Goal: Communication & Community: Answer question/provide support

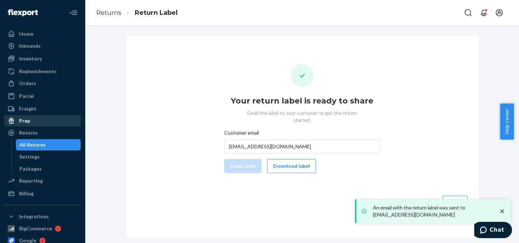
drag, startPoint x: 28, startPoint y: 133, endPoint x: 45, endPoint y: 123, distance: 20.3
click at [28, 133] on div "Returns" at bounding box center [28, 132] width 19 height 7
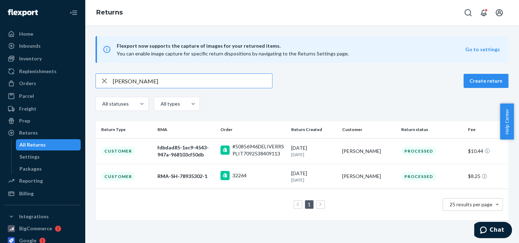
click at [107, 81] on icon "button" at bounding box center [104, 81] width 8 height 14
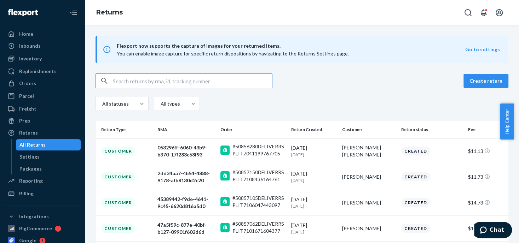
paste input "[EMAIL_ADDRESS][DOMAIN_NAME]"
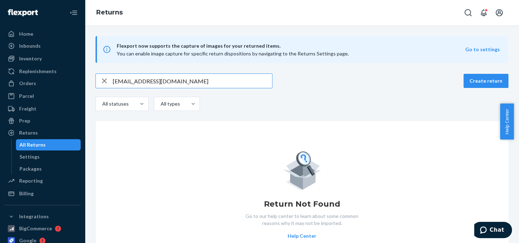
type input "[EMAIL_ADDRESS][DOMAIN_NAME]"
click at [104, 82] on icon "button" at bounding box center [104, 81] width 8 height 14
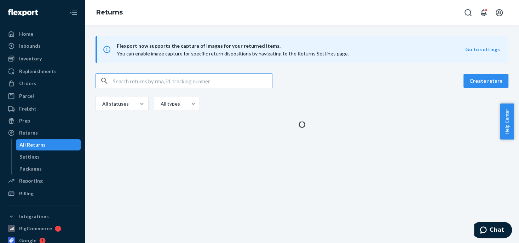
click at [119, 80] on input "text" at bounding box center [192, 81] width 159 height 14
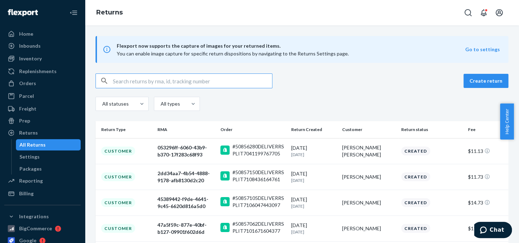
paste input "50856280"
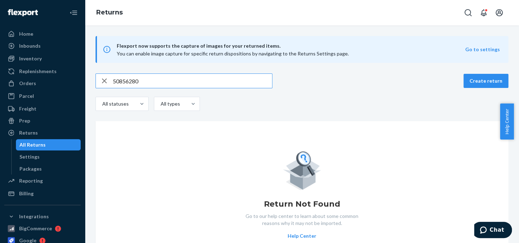
type input "50856280"
click at [104, 83] on icon "button" at bounding box center [104, 81] width 8 height 14
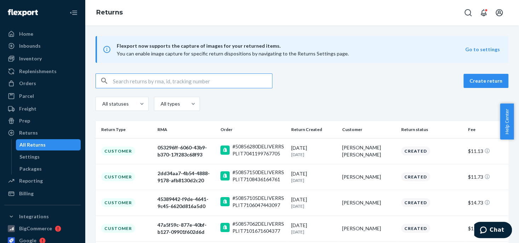
paste input "[PERSON_NAME] [PERSON_NAME]"
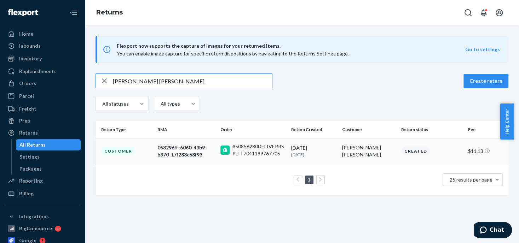
type input "[PERSON_NAME] [PERSON_NAME]"
click at [251, 144] on div "#50856280DELIVERRSPLIT7041199767705" at bounding box center [258, 150] width 53 height 14
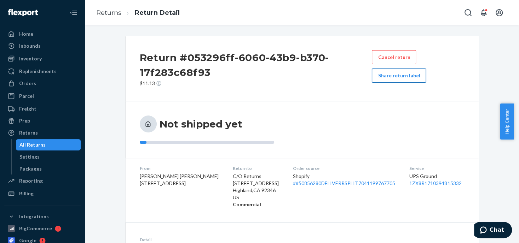
click at [378, 76] on button "Share return label" at bounding box center [399, 76] width 54 height 14
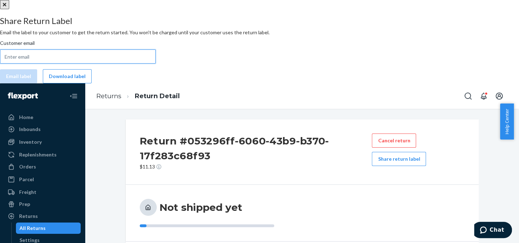
click at [156, 64] on input "Customer email" at bounding box center [78, 56] width 156 height 14
paste input "[EMAIL_ADDRESS][DOMAIN_NAME]"
type input "[EMAIL_ADDRESS][DOMAIN_NAME]"
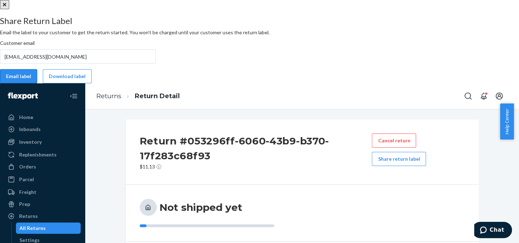
click at [37, 83] on button "Email label" at bounding box center [18, 76] width 37 height 14
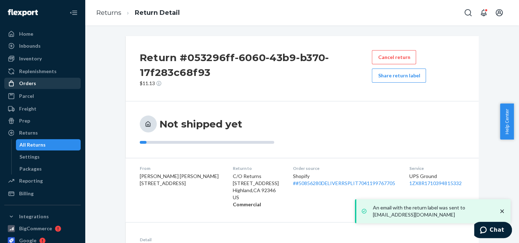
click at [30, 85] on div "Orders" at bounding box center [27, 83] width 17 height 7
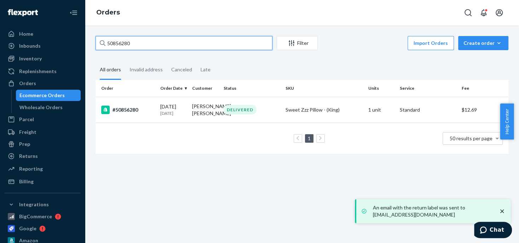
drag, startPoint x: 132, startPoint y: 43, endPoint x: 109, endPoint y: 42, distance: 23.0
click at [109, 42] on input "50856280" at bounding box center [183, 43] width 177 height 14
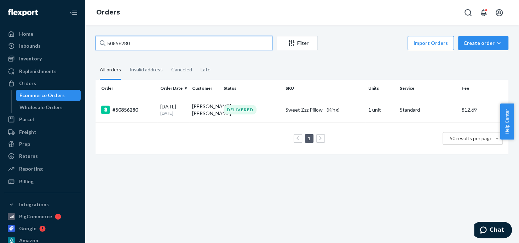
type input "5"
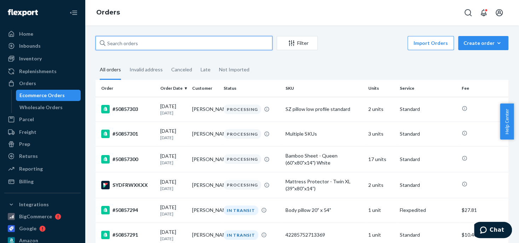
paste input "[PERSON_NAME]"
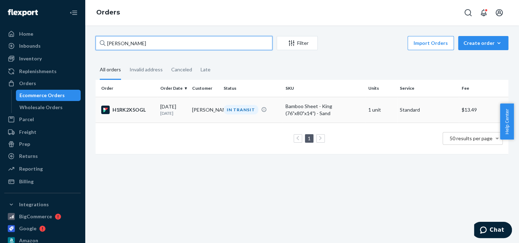
type input "[PERSON_NAME]"
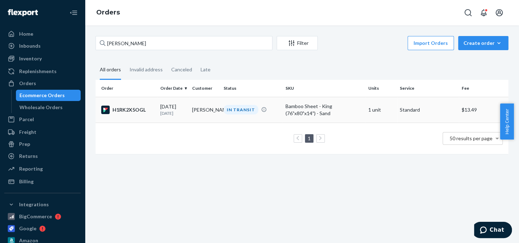
click at [239, 110] on div "IN TRANSIT" at bounding box center [240, 110] width 35 height 10
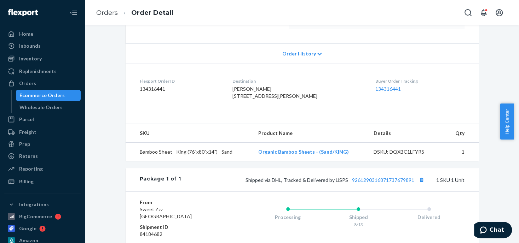
scroll to position [141, 0]
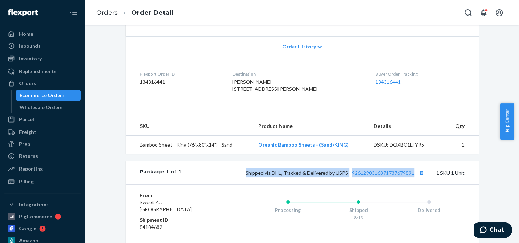
drag, startPoint x: 230, startPoint y: 188, endPoint x: 409, endPoint y: 191, distance: 179.2
click at [415, 185] on div "Package 1 of 1 Shipped via DHL, Tracked & Delivered by USPS 9261290316871737679…" at bounding box center [301, 172] width 353 height 23
copy span "Shipped via DHL, Tracked & Delivered by USPS 9261290316871737679891"
click at [29, 84] on div "Orders" at bounding box center [27, 83] width 17 height 7
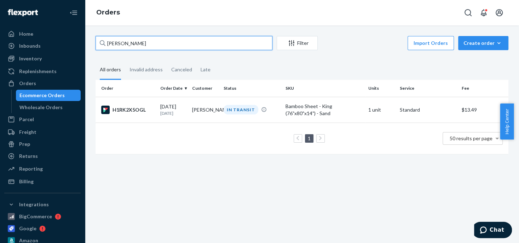
drag, startPoint x: 139, startPoint y: 43, endPoint x: 106, endPoint y: 42, distance: 32.5
click at [106, 42] on input "[PERSON_NAME]" at bounding box center [183, 43] width 177 height 14
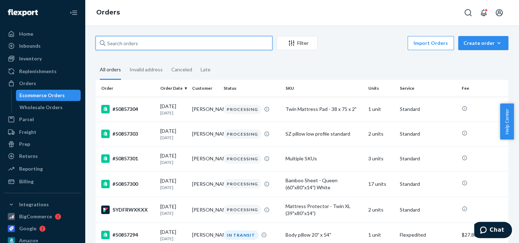
paste input "50857218"
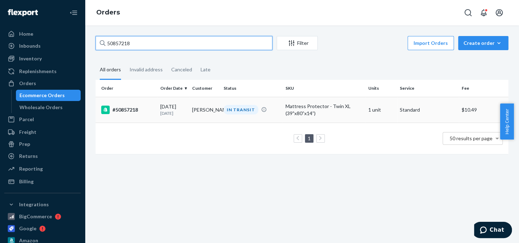
type input "50857218"
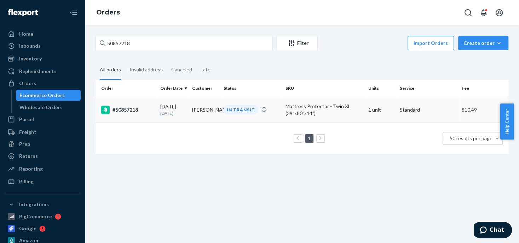
click at [234, 110] on div "IN TRANSIT" at bounding box center [240, 110] width 35 height 10
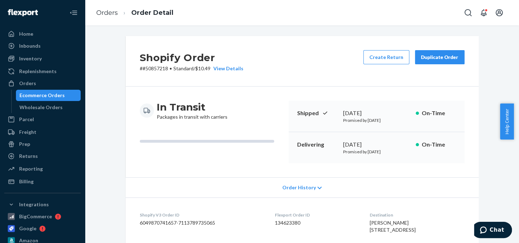
scroll to position [35, 0]
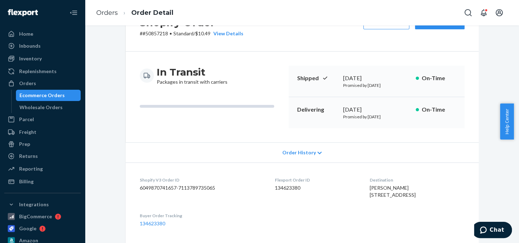
drag, startPoint x: 25, startPoint y: 81, endPoint x: 77, endPoint y: 53, distance: 59.0
click at [25, 81] on div "Orders" at bounding box center [27, 83] width 17 height 7
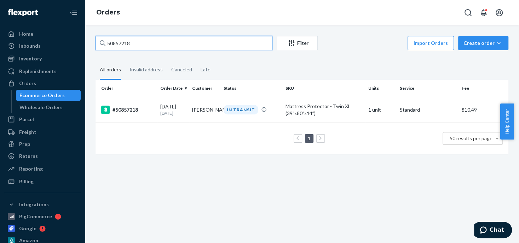
drag, startPoint x: 136, startPoint y: 42, endPoint x: 104, endPoint y: 46, distance: 33.1
click at [104, 46] on div "50857218" at bounding box center [183, 43] width 177 height 14
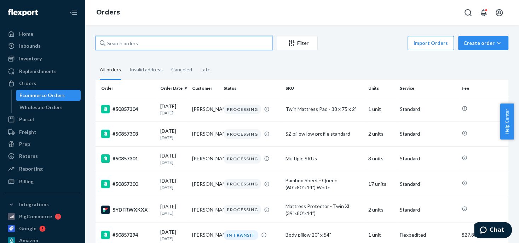
paste input "50857195"
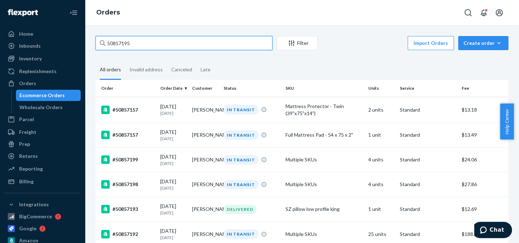
drag, startPoint x: 133, startPoint y: 43, endPoint x: 109, endPoint y: 44, distance: 24.4
click at [109, 44] on input "50857195" at bounding box center [183, 43] width 177 height 14
type input "5"
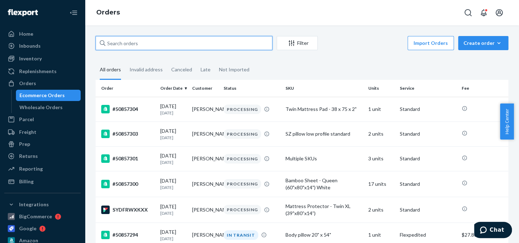
paste input "[PERSON_NAME]"
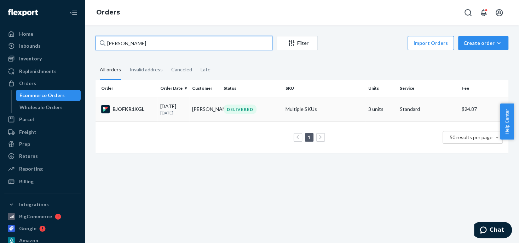
type input "[PERSON_NAME]"
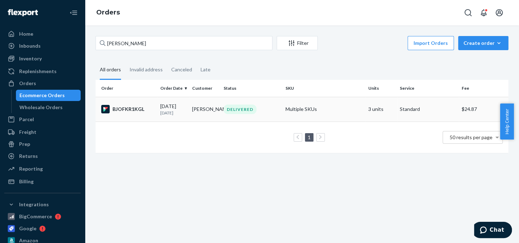
click at [291, 110] on td "Multiple SKUs" at bounding box center [323, 109] width 82 height 25
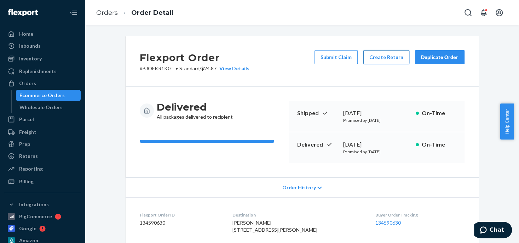
click at [380, 59] on button "Create Return" at bounding box center [386, 57] width 46 height 14
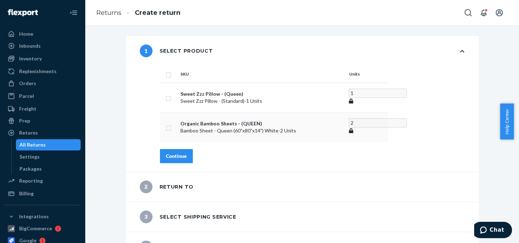
click at [165, 125] on input "checkbox" at bounding box center [168, 127] width 6 height 7
checkbox input "true"
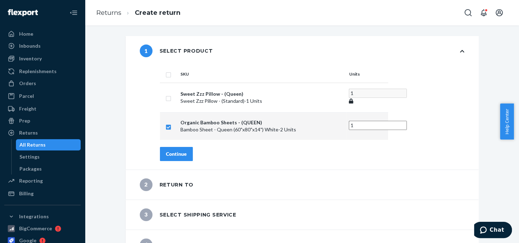
type input "1"
click at [372, 124] on input "1" at bounding box center [378, 125] width 58 height 9
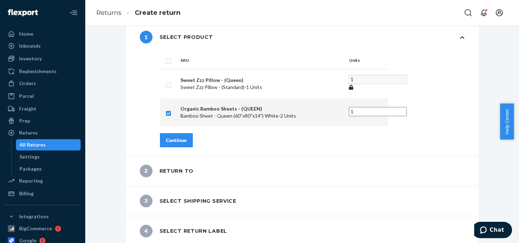
click at [167, 137] on div "Continue" at bounding box center [176, 140] width 21 height 7
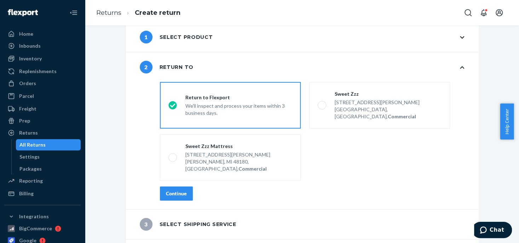
click at [197, 101] on div "We'll inspect and process your items within 3 business days." at bounding box center [238, 109] width 107 height 16
click at [173, 103] on input "Return to Flexport We'll inspect and process your items within 3 business days." at bounding box center [170, 105] width 5 height 5
click at [174, 171] on div "destinationsRadioGroup Return to Flexport We'll inspect and process your items …" at bounding box center [312, 144] width 332 height 130
click at [174, 190] on div "Continue" at bounding box center [176, 193] width 21 height 7
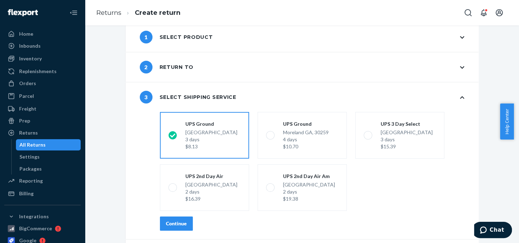
click at [208, 138] on div "3 days" at bounding box center [211, 139] width 52 height 7
click at [173, 138] on input "[GEOGRAPHIC_DATA] 3 days $8.13" at bounding box center [170, 135] width 5 height 5
click at [174, 217] on button "Continue" at bounding box center [176, 224] width 33 height 14
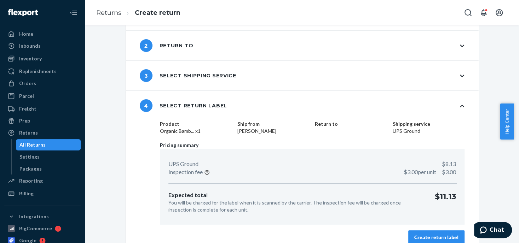
scroll to position [45, 0]
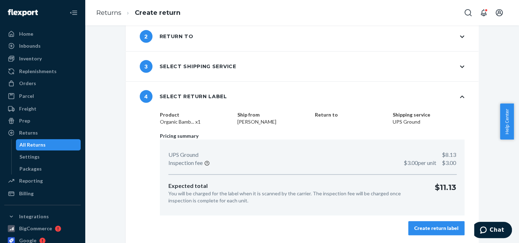
click at [434, 227] on div "Create return label" at bounding box center [436, 228] width 44 height 7
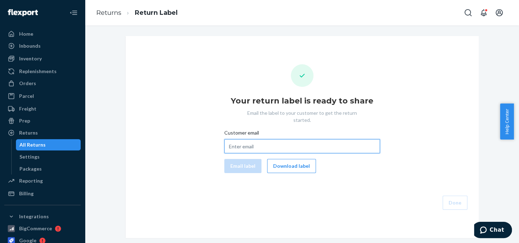
click at [248, 139] on input "Customer email" at bounding box center [302, 146] width 156 height 14
paste input "[EMAIL_ADDRESS][DOMAIN_NAME]"
type input "[EMAIL_ADDRESS][DOMAIN_NAME]"
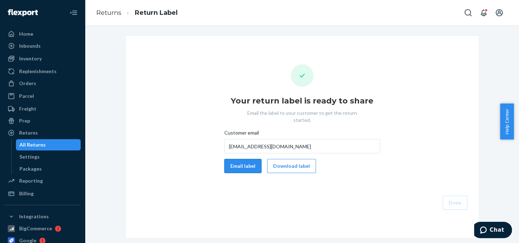
click at [234, 164] on button "Email label" at bounding box center [242, 166] width 37 height 14
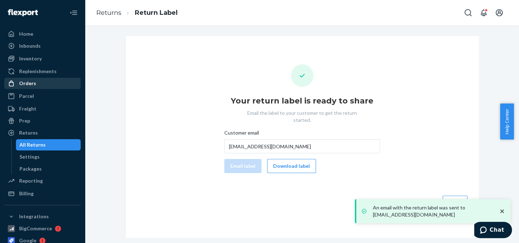
click at [31, 81] on div "Orders" at bounding box center [27, 83] width 17 height 7
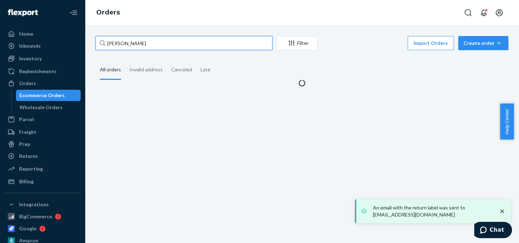
drag, startPoint x: 139, startPoint y: 41, endPoint x: 100, endPoint y: 43, distance: 38.6
click at [100, 43] on div "[PERSON_NAME]" at bounding box center [183, 43] width 177 height 14
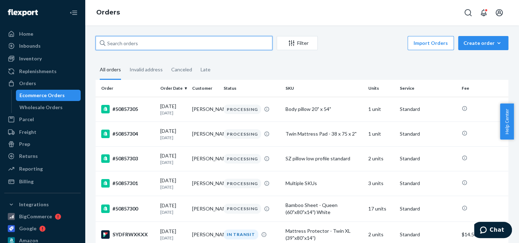
paste input "1Z54E0050354913222"
type input "1Z54E0050354913222"
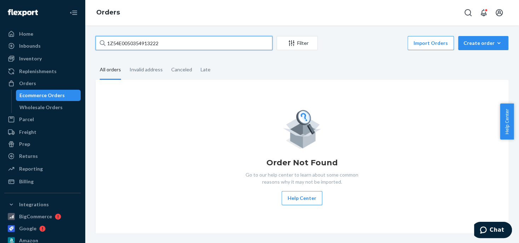
drag, startPoint x: 166, startPoint y: 45, endPoint x: 94, endPoint y: 42, distance: 72.5
click at [94, 42] on div "1Z54E0050354913222 Filter Import Orders Create order Ecommerce order Removal or…" at bounding box center [301, 135] width 423 height 198
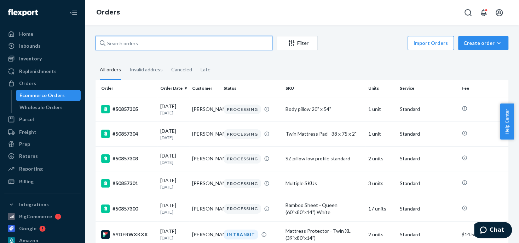
paste input "[PERSON_NAME]"
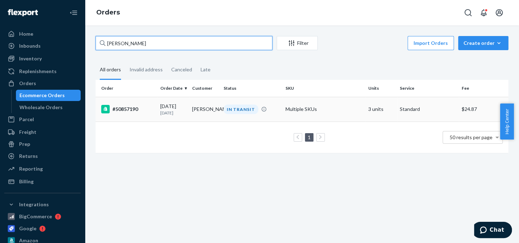
type input "[PERSON_NAME]"
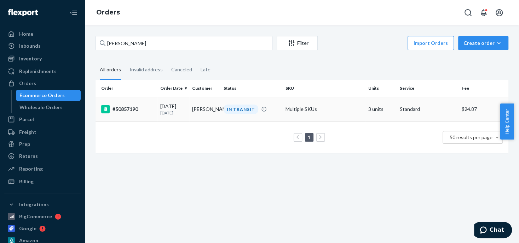
click at [232, 108] on div "IN TRANSIT" at bounding box center [240, 110] width 35 height 10
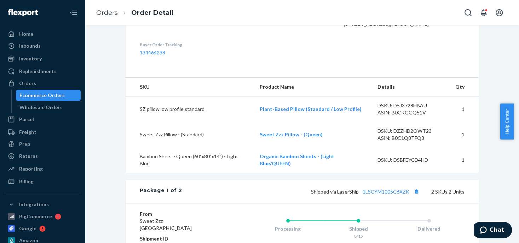
scroll to position [247, 0]
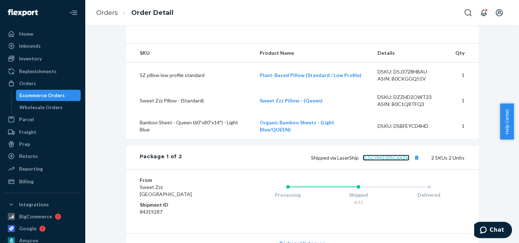
click at [389, 161] on link "1LSCYM1005C6XZK" at bounding box center [385, 158] width 47 height 6
drag, startPoint x: 361, startPoint y: 163, endPoint x: 378, endPoint y: 161, distance: 17.5
click at [378, 161] on link "1LSCYM1005C6XZK" at bounding box center [385, 158] width 47 height 6
drag, startPoint x: 409, startPoint y: 163, endPoint x: 359, endPoint y: 160, distance: 49.9
click at [359, 160] on div "Shipped via LaserShip 1LSCYM1005C6XZK 2 SKUs 2 Units" at bounding box center [323, 157] width 282 height 9
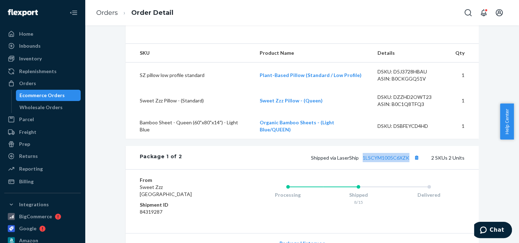
copy link "1LSCYM1005C6XZK"
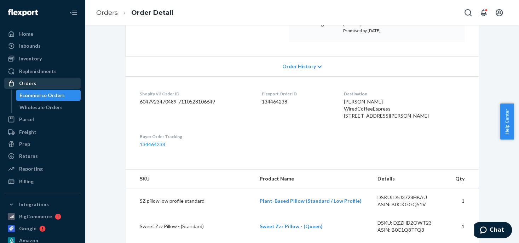
scroll to position [106, 0]
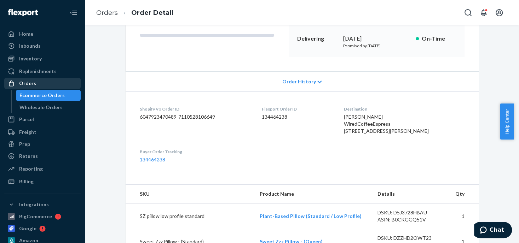
click at [26, 81] on div "Orders" at bounding box center [27, 83] width 17 height 7
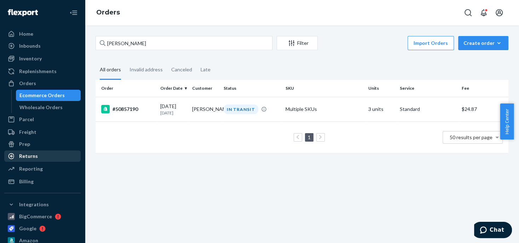
click at [40, 156] on div "Returns" at bounding box center [42, 156] width 75 height 10
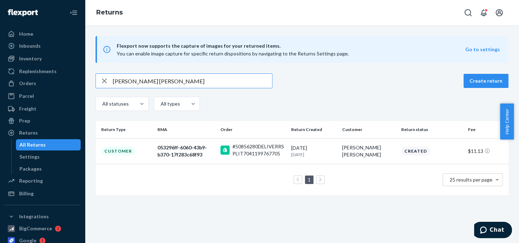
click at [104, 80] on icon "button" at bounding box center [104, 80] width 5 height 5
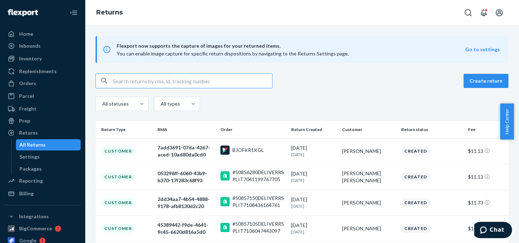
drag, startPoint x: 131, startPoint y: 77, endPoint x: 345, endPoint y: 148, distance: 226.0
click at [346, 149] on div "[PERSON_NAME]" at bounding box center [368, 151] width 53 height 7
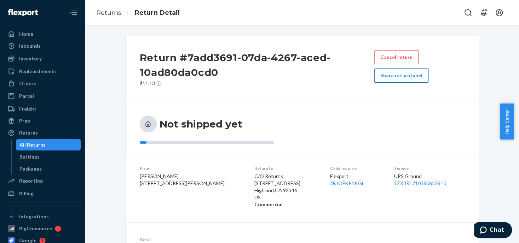
click at [393, 76] on button "Share return label" at bounding box center [401, 76] width 54 height 14
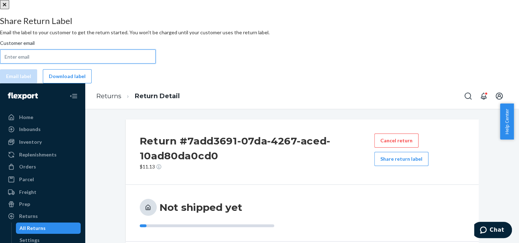
click at [156, 64] on input "Customer email" at bounding box center [78, 56] width 156 height 14
paste input "[EMAIL_ADDRESS][DOMAIN_NAME]"
type input "[EMAIL_ADDRESS][DOMAIN_NAME]"
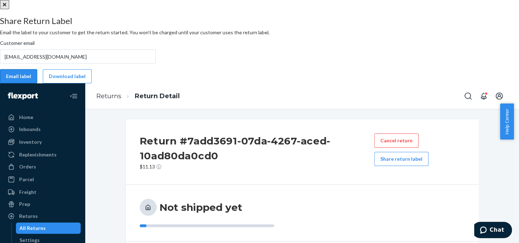
drag, startPoint x: 194, startPoint y: 157, endPoint x: 174, endPoint y: 108, distance: 53.7
click at [37, 83] on button "Email label" at bounding box center [18, 76] width 37 height 14
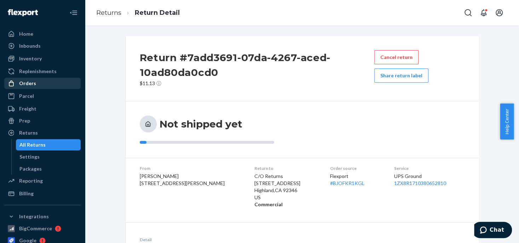
click at [30, 84] on div "Orders" at bounding box center [27, 83] width 17 height 7
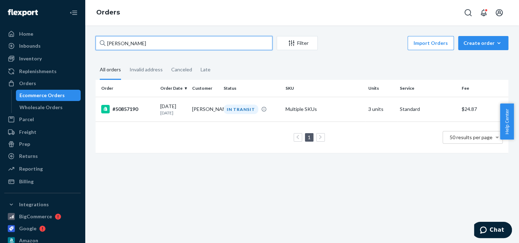
drag, startPoint x: 141, startPoint y: 42, endPoint x: 92, endPoint y: 43, distance: 48.8
click at [92, 43] on div "[PERSON_NAME] Filter Import Orders Create order Ecommerce order Removal order A…" at bounding box center [301, 98] width 423 height 124
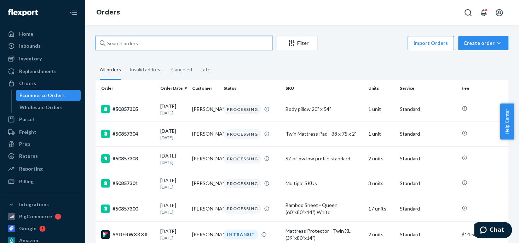
paste input "Attempted delivery [DATE] Deliver by [DATE] LaserShip tracking: 1LSCYM1005CFCU5"
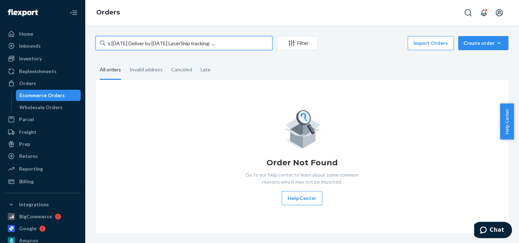
drag, startPoint x: 259, startPoint y: 42, endPoint x: 133, endPoint y: 40, distance: 126.6
click at [133, 40] on input "Attempted delivery [DATE] Deliver by [DATE] LaserShip tracking: 1LSCYM1005CFCU5" at bounding box center [183, 43] width 177 height 14
type input "A"
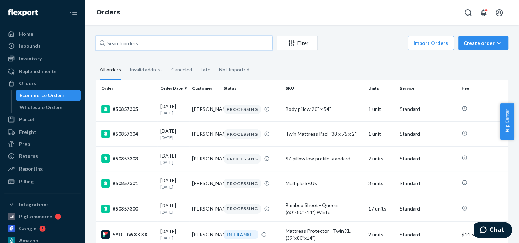
click at [125, 42] on input "text" at bounding box center [183, 43] width 177 height 14
paste input "[PERSON_NAME]"
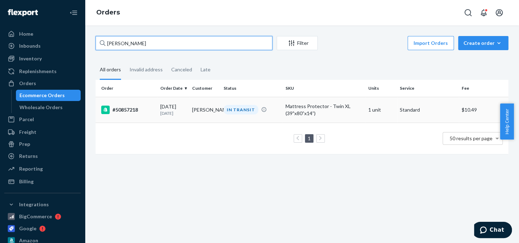
type input "[PERSON_NAME]"
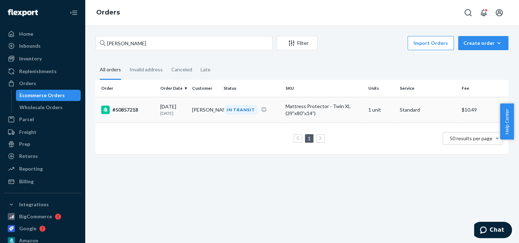
click at [232, 110] on div "IN TRANSIT" at bounding box center [240, 110] width 35 height 10
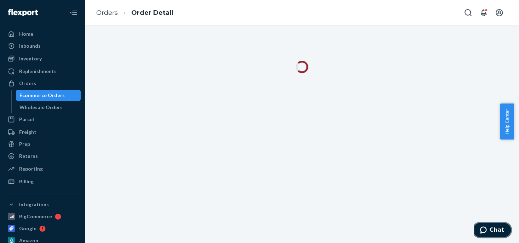
click at [489, 228] on span "Chat" at bounding box center [484, 230] width 10 height 7
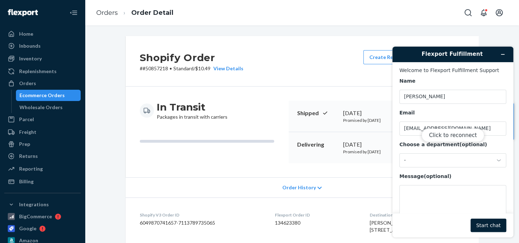
drag, startPoint x: 407, startPoint y: 197, endPoint x: 407, endPoint y: 193, distance: 3.6
click at [406, 197] on div "Click to reconnect" at bounding box center [452, 142] width 121 height 191
drag, startPoint x: 407, startPoint y: 193, endPoint x: 407, endPoint y: 189, distance: 4.2
click at [407, 191] on div "Click to reconnect" at bounding box center [452, 142] width 121 height 191
click at [407, 193] on div "Click to reconnect" at bounding box center [452, 142] width 121 height 191
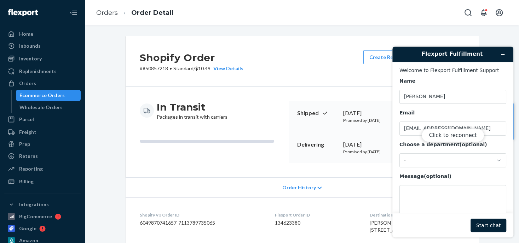
drag, startPoint x: 413, startPoint y: 196, endPoint x: 421, endPoint y: 195, distance: 8.5
click at [417, 196] on div "Click to reconnect" at bounding box center [452, 142] width 121 height 191
click at [423, 195] on div "Click to reconnect" at bounding box center [452, 142] width 121 height 191
click at [412, 190] on div "Click to reconnect" at bounding box center [452, 142] width 121 height 191
click at [452, 137] on button "Click to reconnect" at bounding box center [452, 135] width 63 height 13
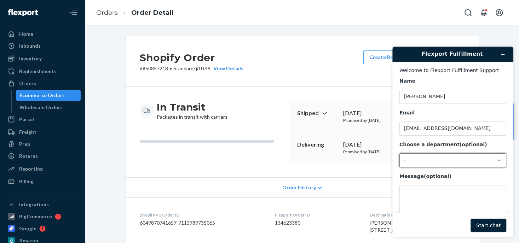
click at [413, 160] on div "-" at bounding box center [448, 160] width 89 height 6
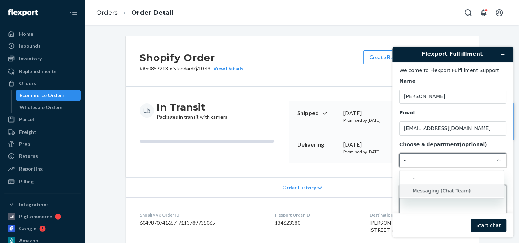
click at [416, 206] on textarea "Message (optional)" at bounding box center [452, 205] width 107 height 40
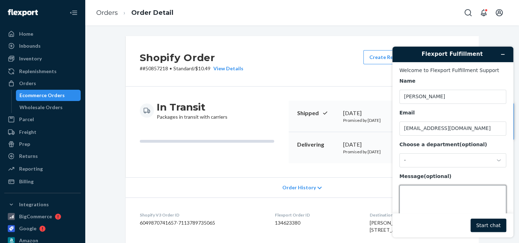
click at [406, 196] on textarea "Message (optional)" at bounding box center [452, 205] width 107 height 40
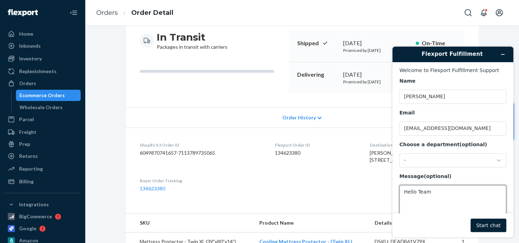
scroll to position [71, 0]
type textarea "Hello Team"
click at [499, 56] on button "Minimize widget" at bounding box center [502, 54] width 11 height 10
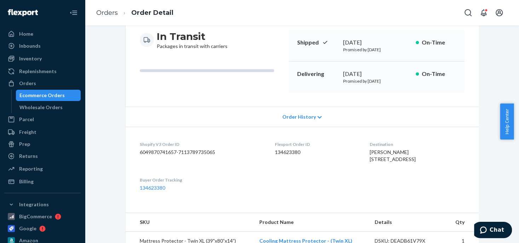
drag, startPoint x: 405, startPoint y: 175, endPoint x: 131, endPoint y: 145, distance: 276.2
click at [131, 145] on dl "Shopify V3 Order ID 6049870741657-7113789735065 Flexport Order ID 134623380 Des…" at bounding box center [301, 166] width 353 height 79
copy dl "Shopify V3 Order ID 6049870741657-7113789735065 Flexport Order ID 134623380 Des…"
click at [498, 229] on span "Chat" at bounding box center [496, 230] width 14 height 6
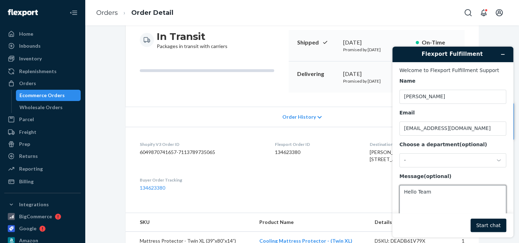
click at [436, 197] on textarea "Hello Team" at bounding box center [452, 205] width 107 height 40
paste textarea "Shopify V3 Order ID 6049870741657-7113789735065 Flexport Order ID 134623380 Des…"
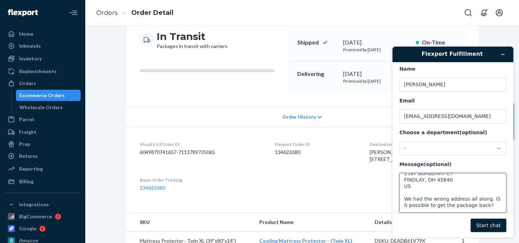
scroll to position [66, 0]
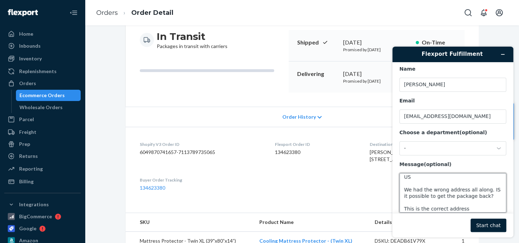
click at [464, 210] on textarea "Hello Team Shopify V3 Order ID 6049870741657-7113789735065 Flexport Order ID 13…" at bounding box center [452, 193] width 107 height 40
paste textarea "Shipping address [PERSON_NAME] [STREET_ADDRESS]"
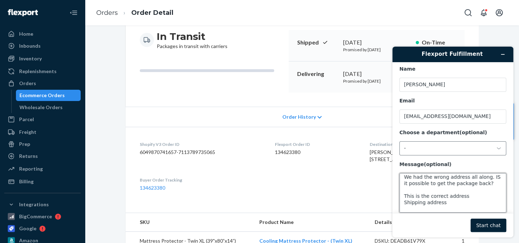
scroll to position [98, 0]
type textarea "Hello Team Shopify V3 Order ID 6049870741657-7113789735065 Flexport Order ID 13…"
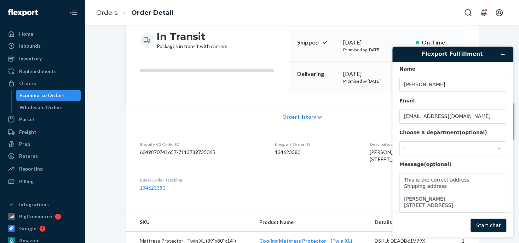
click at [488, 227] on button "Start chat" at bounding box center [488, 225] width 36 height 13
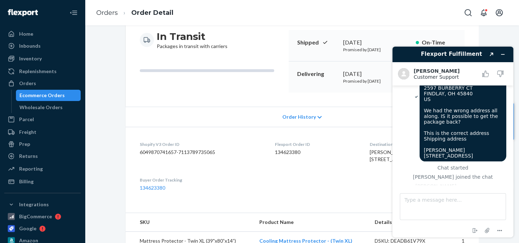
scroll to position [112, 0]
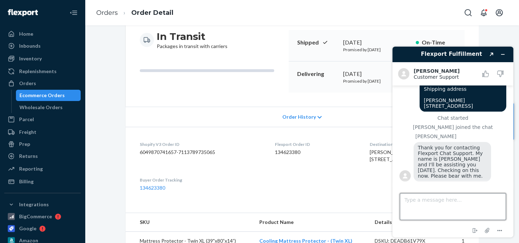
click at [405, 203] on textarea "Type a message here..." at bounding box center [452, 206] width 106 height 27
drag, startPoint x: 404, startPoint y: 198, endPoint x: 417, endPoint y: 201, distance: 12.8
click at [461, 202] on textarea "This is the correct address" at bounding box center [452, 206] width 106 height 27
paste textarea "[PERSON_NAME] [STREET_ADDRESS]"
type textarea "This is the correct address [PERSON_NAME] [STREET_ADDRESS]"
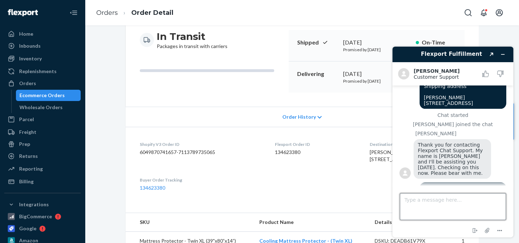
scroll to position [144, 0]
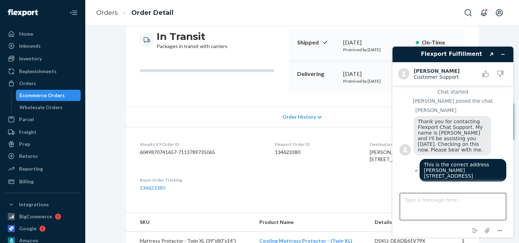
click at [413, 201] on textarea "Type a message here..." at bounding box center [452, 206] width 106 height 27
type textarea "Hello [PERSON_NAME]"
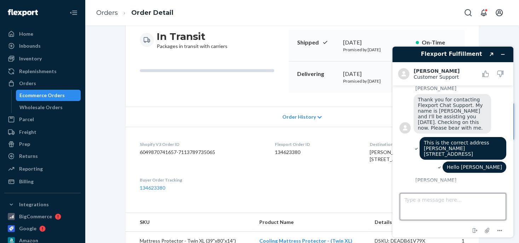
scroll to position [235, 0]
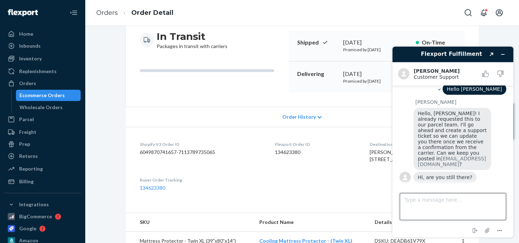
click at [413, 203] on textarea "Type a message here..." at bounding box center [452, 206] width 106 height 27
type textarea "Yes"
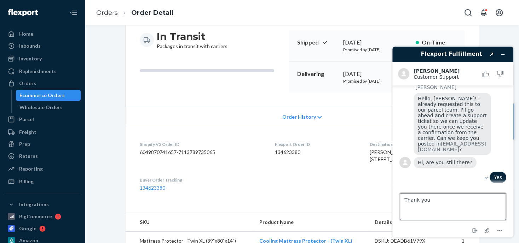
type textarea "Thank you"
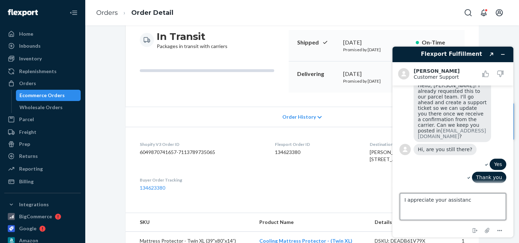
type textarea "I appreciate your assistance"
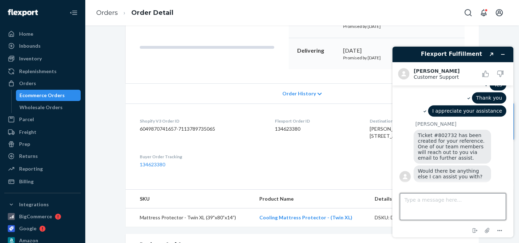
scroll to position [106, 0]
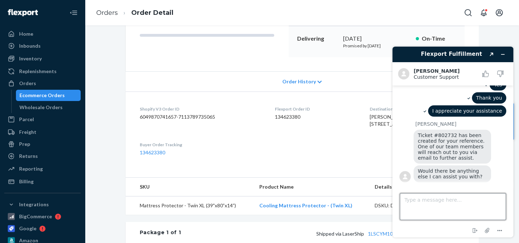
click at [423, 206] on textarea "Type a message here..." at bounding box center [452, 206] width 106 height 27
type textarea "No that is all thankyou"
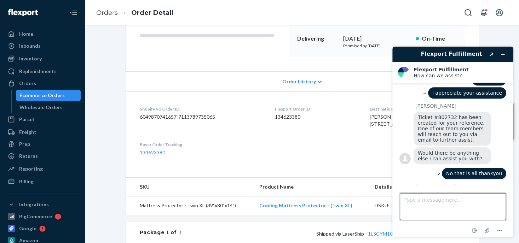
scroll to position [452, 0]
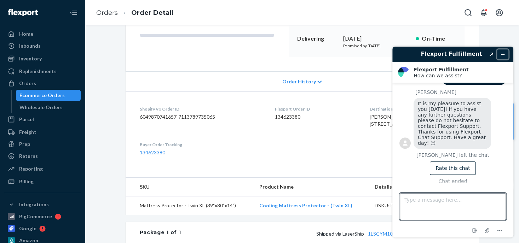
click at [502, 55] on icon "Minimize widget" at bounding box center [502, 54] width 5 height 5
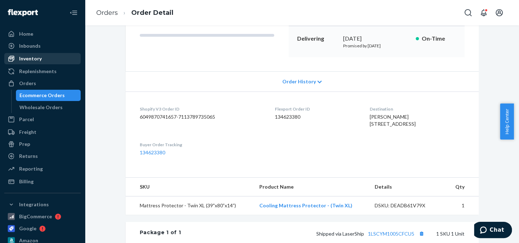
click at [29, 59] on div "Inventory" at bounding box center [30, 58] width 23 height 7
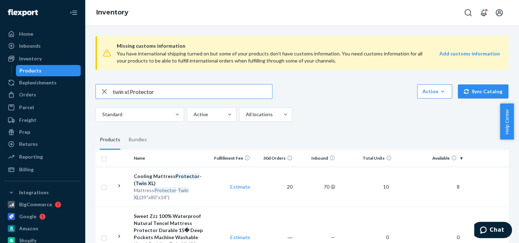
drag, startPoint x: 130, startPoint y: 93, endPoint x: 103, endPoint y: 91, distance: 27.3
click at [103, 91] on div "twin xl Protector" at bounding box center [184, 91] width 176 height 14
type input "full Protector"
